Goal: Download file/media

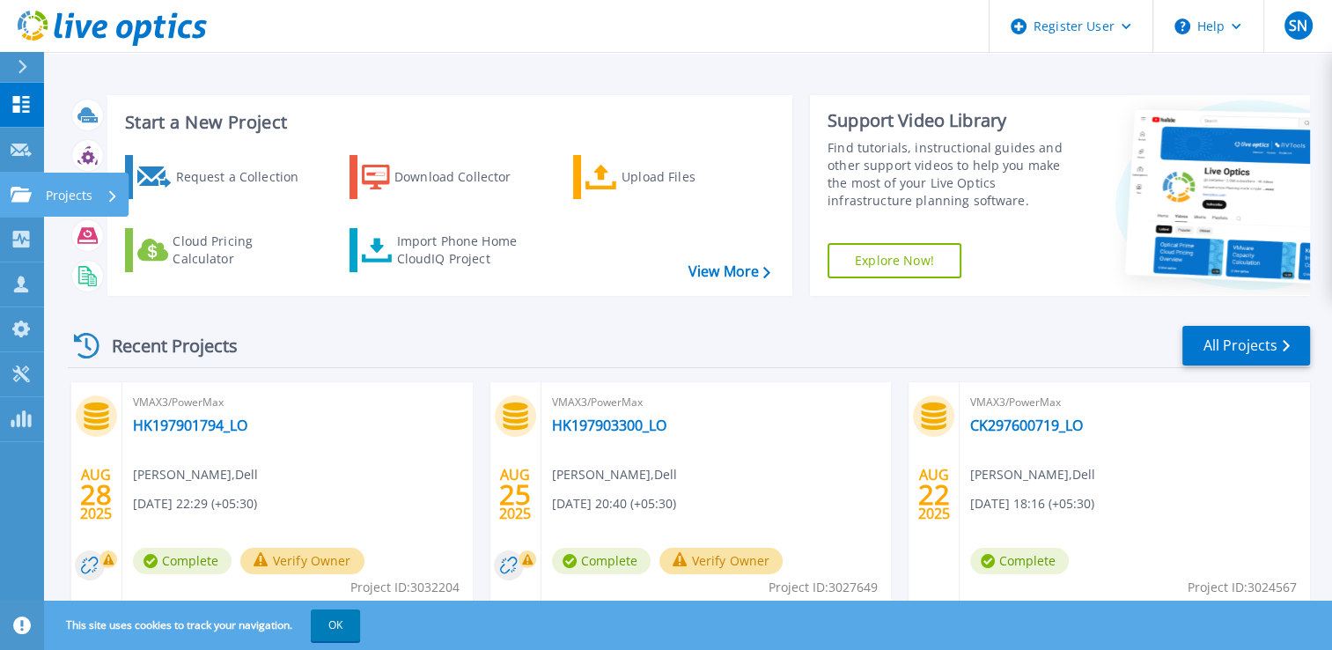
click at [9, 194] on link "Projects Projects" at bounding box center [22, 195] width 44 height 45
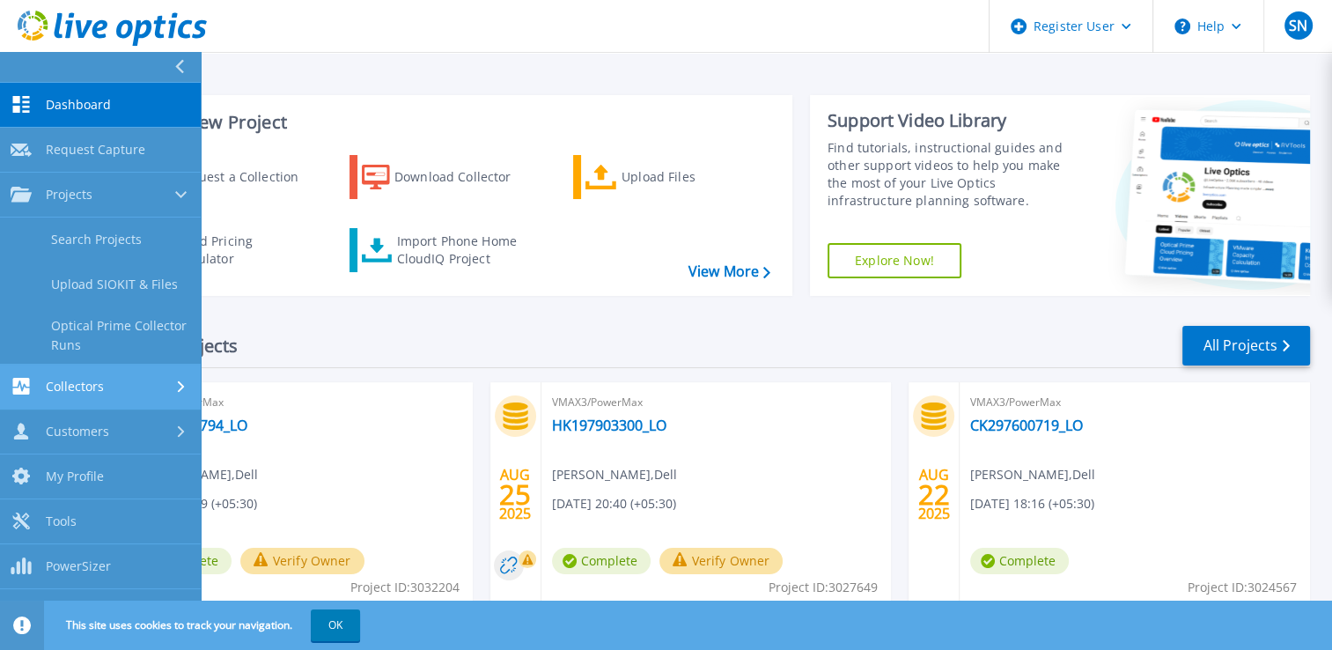
click at [78, 393] on span "Collectors" at bounding box center [75, 387] width 58 height 16
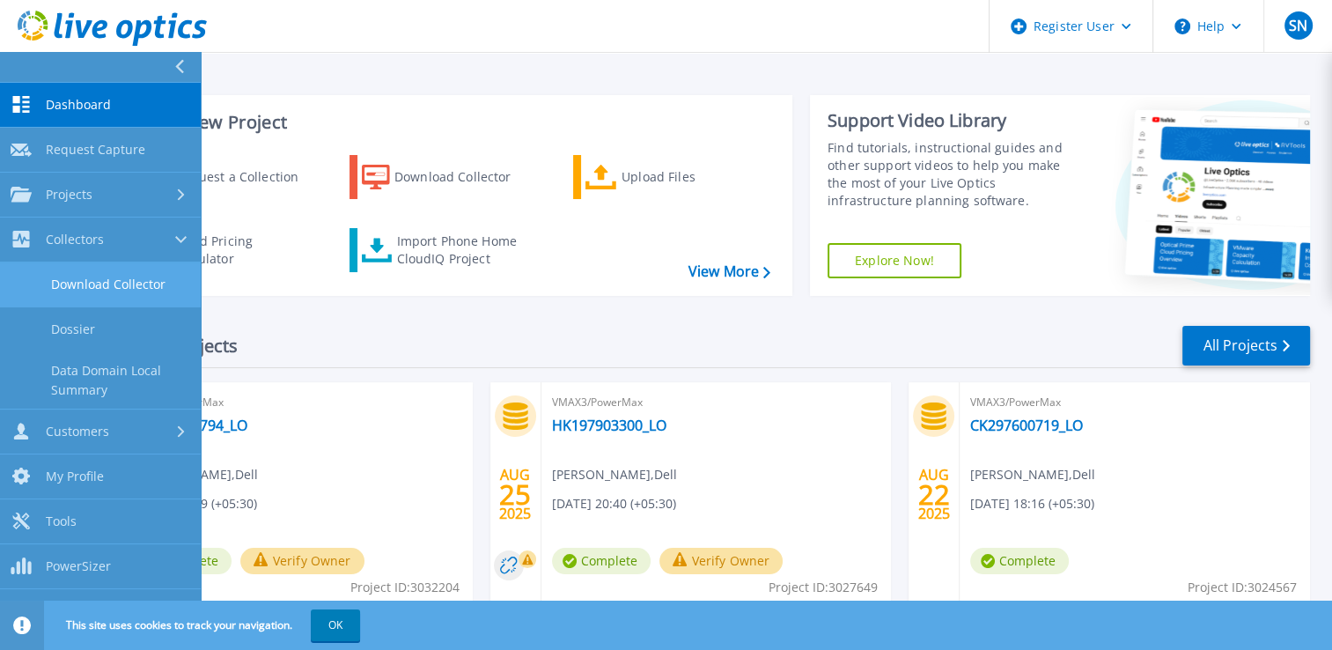
click at [103, 284] on link "Download Collector" at bounding box center [100, 284] width 201 height 45
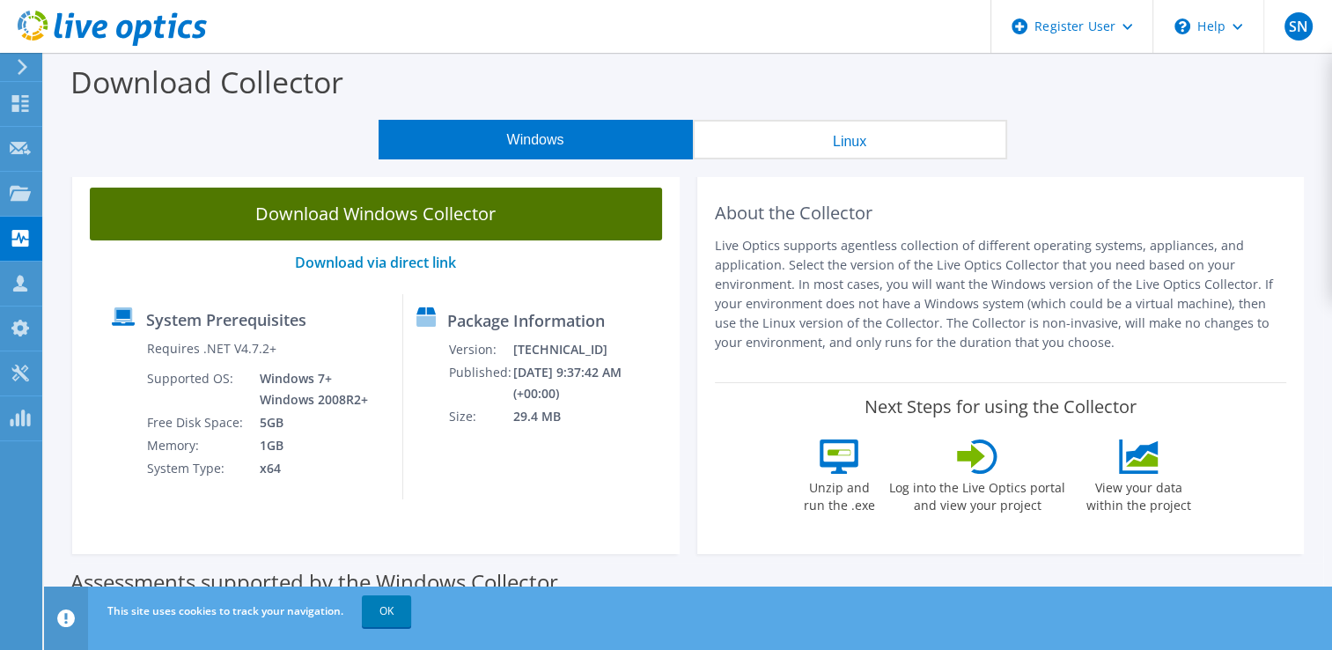
click at [349, 231] on link "Download Windows Collector" at bounding box center [376, 214] width 572 height 53
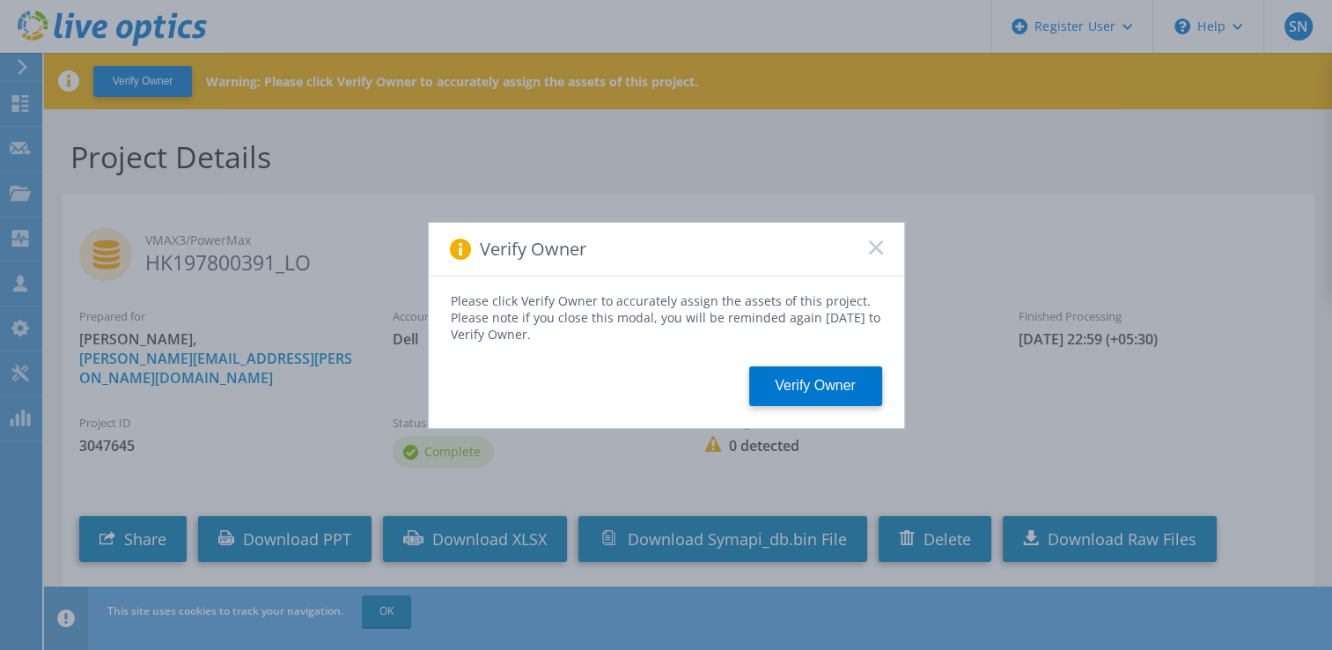
click at [873, 248] on rect at bounding box center [875, 247] width 15 height 15
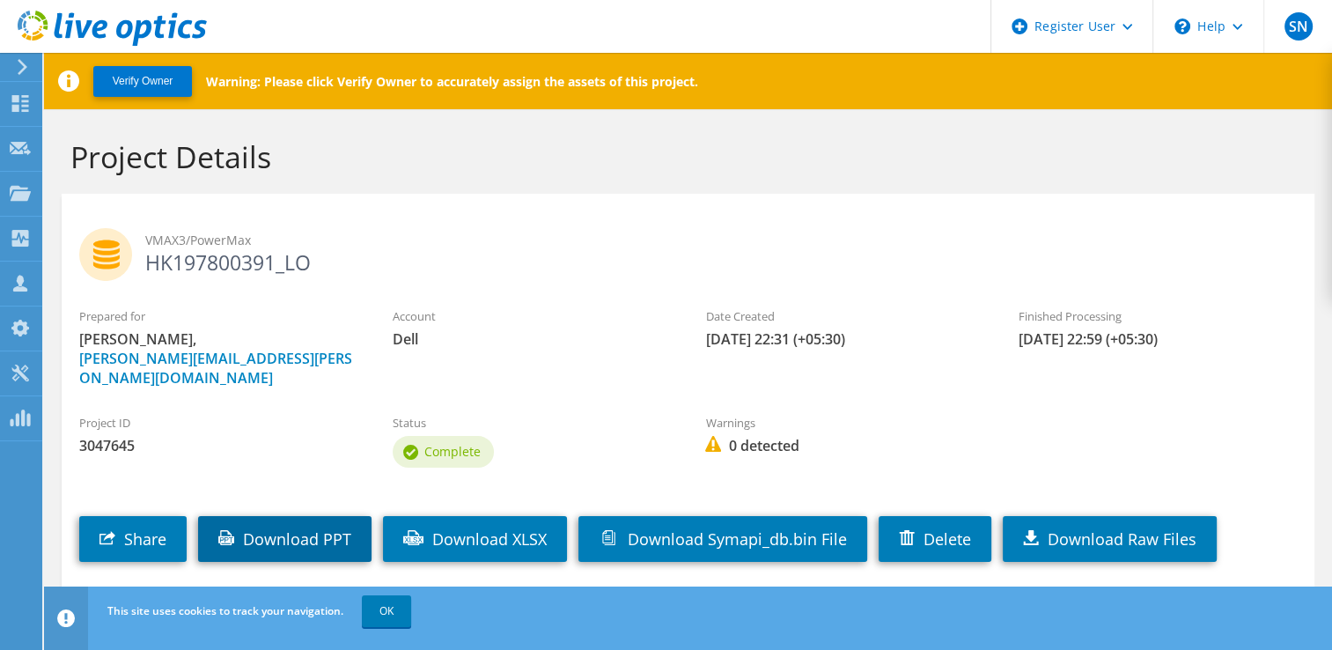
click at [285, 525] on link "Download PPT" at bounding box center [284, 539] width 173 height 46
